Goal: Book appointment/travel/reservation

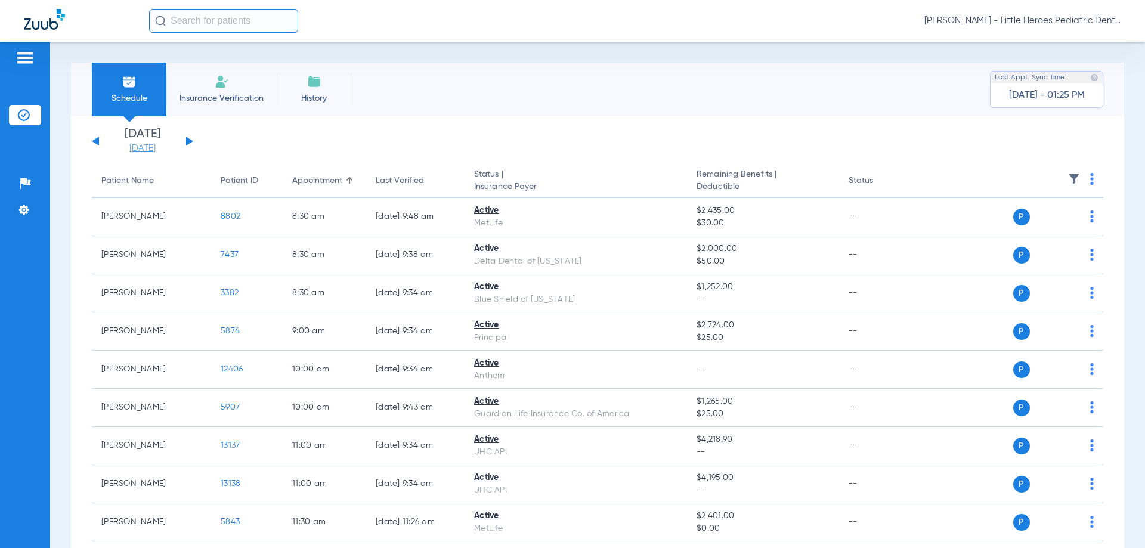
drag, startPoint x: 144, startPoint y: 141, endPoint x: 147, endPoint y: 148, distance: 8.3
click at [144, 141] on li "[DATE] [DATE]" at bounding box center [143, 141] width 72 height 26
click at [151, 150] on link "[DATE]" at bounding box center [143, 149] width 72 height 12
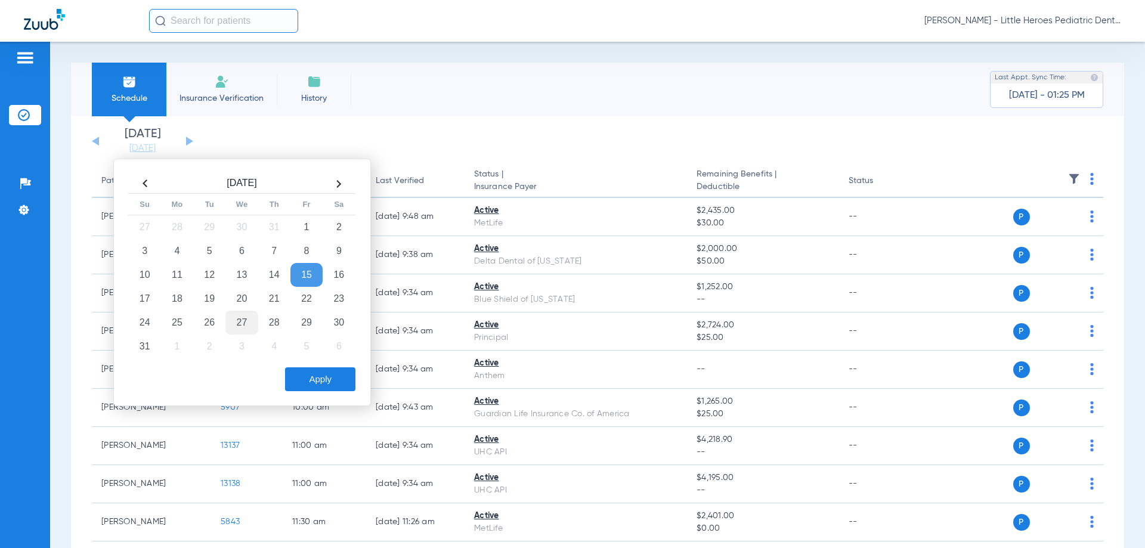
click at [237, 314] on td "27" at bounding box center [241, 323] width 32 height 24
click at [344, 386] on button "Apply" at bounding box center [320, 379] width 70 height 24
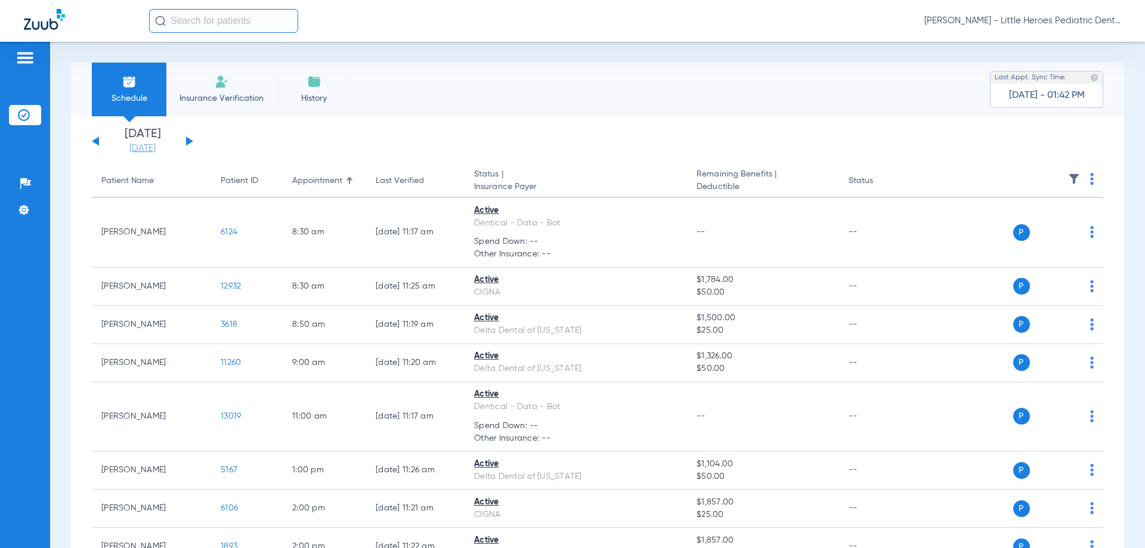
click at [156, 150] on link "[DATE]" at bounding box center [143, 149] width 72 height 12
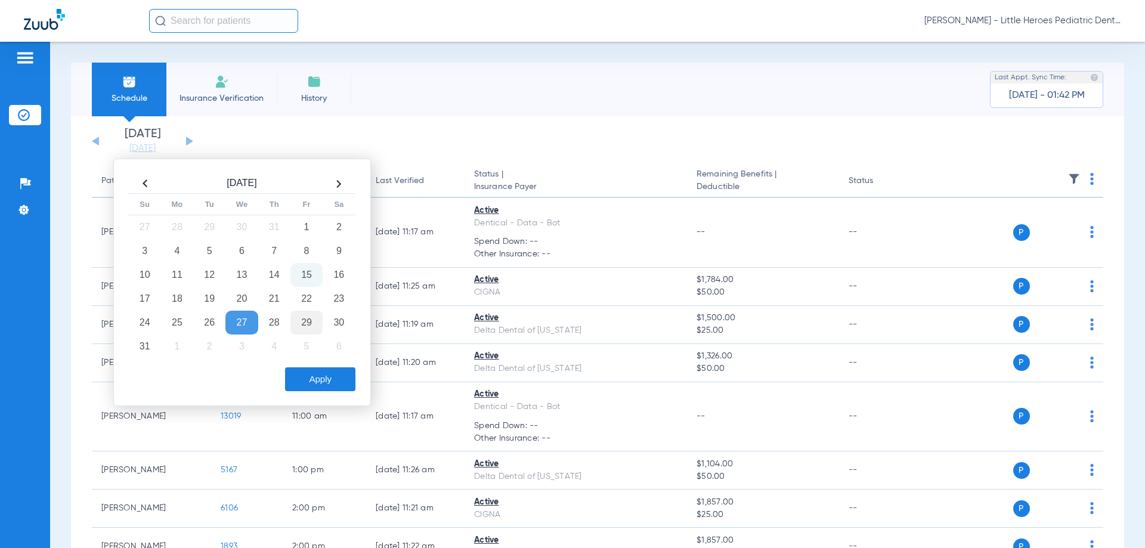
click at [315, 318] on td "29" at bounding box center [306, 323] width 32 height 24
click at [346, 395] on div "[DATE] Su Mo Tu We Th Fr Sa 27 28 29 30 31 1 2 3 4 5 6 7 8 9 10 11 12 13 14 15 …" at bounding box center [242, 282] width 258 height 247
drag, startPoint x: 345, startPoint y: 394, endPoint x: 336, endPoint y: 383, distance: 14.8
click at [339, 388] on div "[DATE] Su Mo Tu We Th Fr Sa 27 28 29 30 31 1 2 3 4 5 6 7 8 9 10 11 12 13 14 15 …" at bounding box center [242, 282] width 258 height 247
click at [336, 382] on button "Apply" at bounding box center [320, 379] width 70 height 24
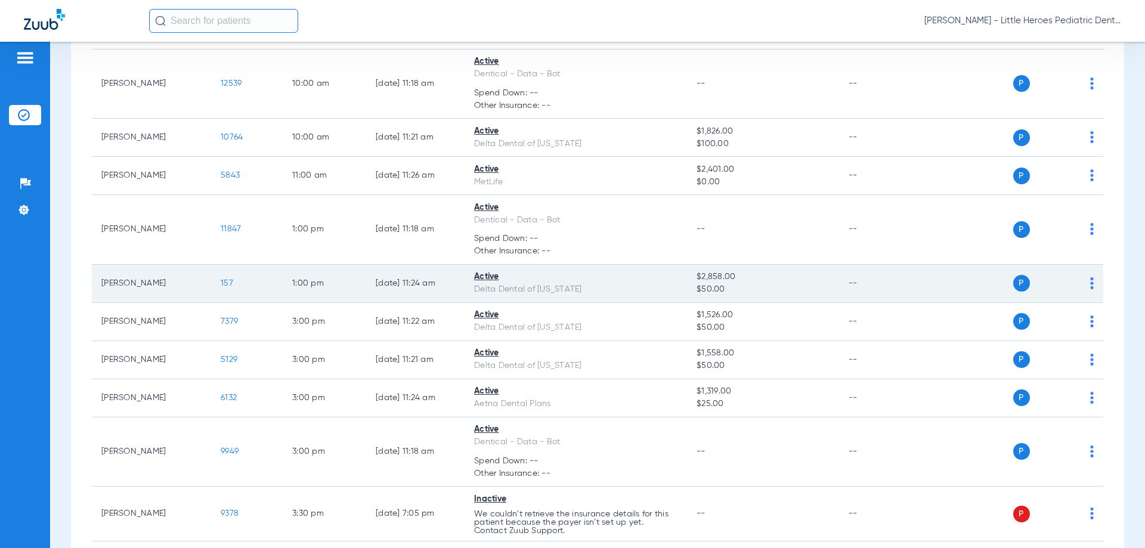
scroll to position [417, 0]
